Goal: Task Accomplishment & Management: Use online tool/utility

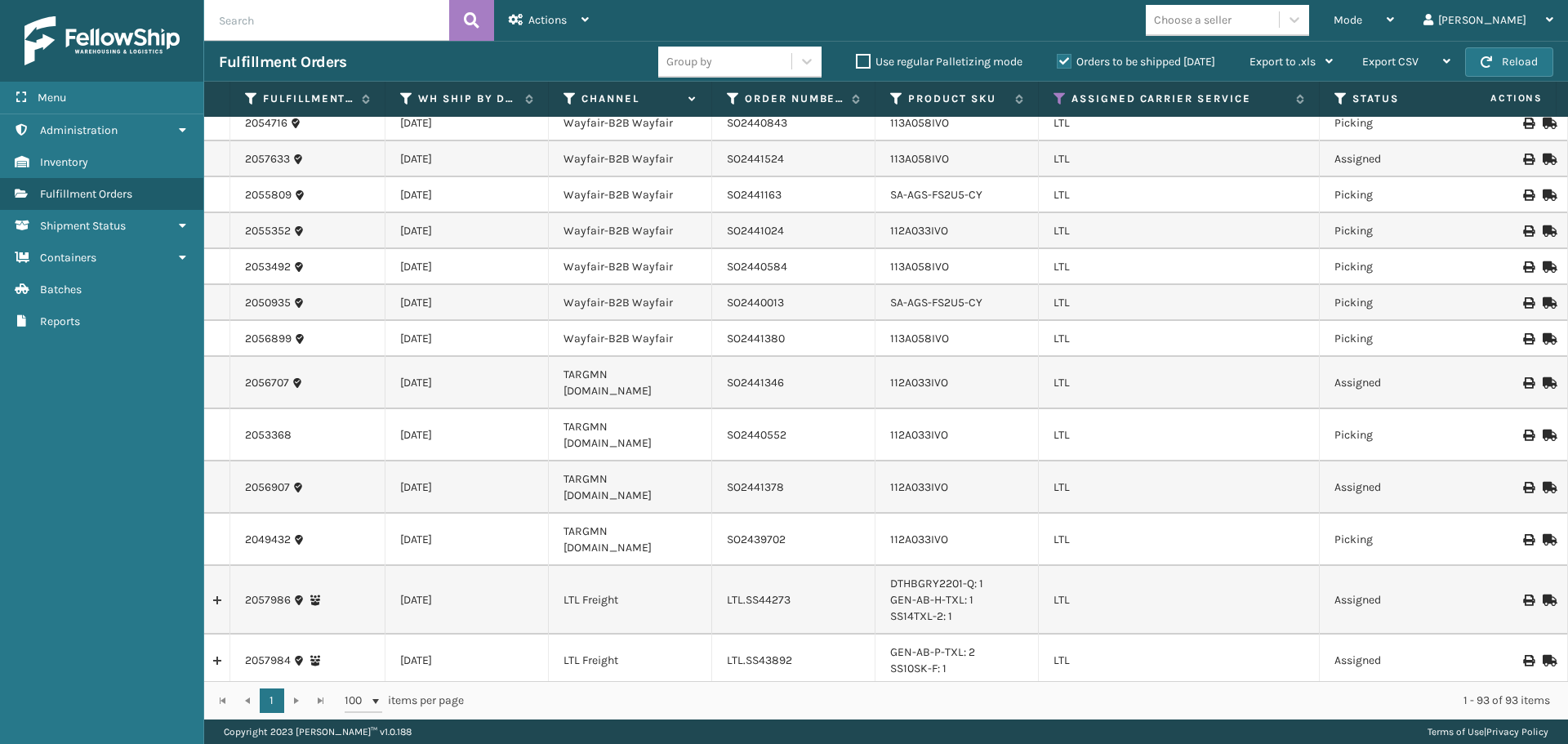
scroll to position [81, 0]
click at [1394, 16] on div "Mode" at bounding box center [1363, 20] width 60 height 41
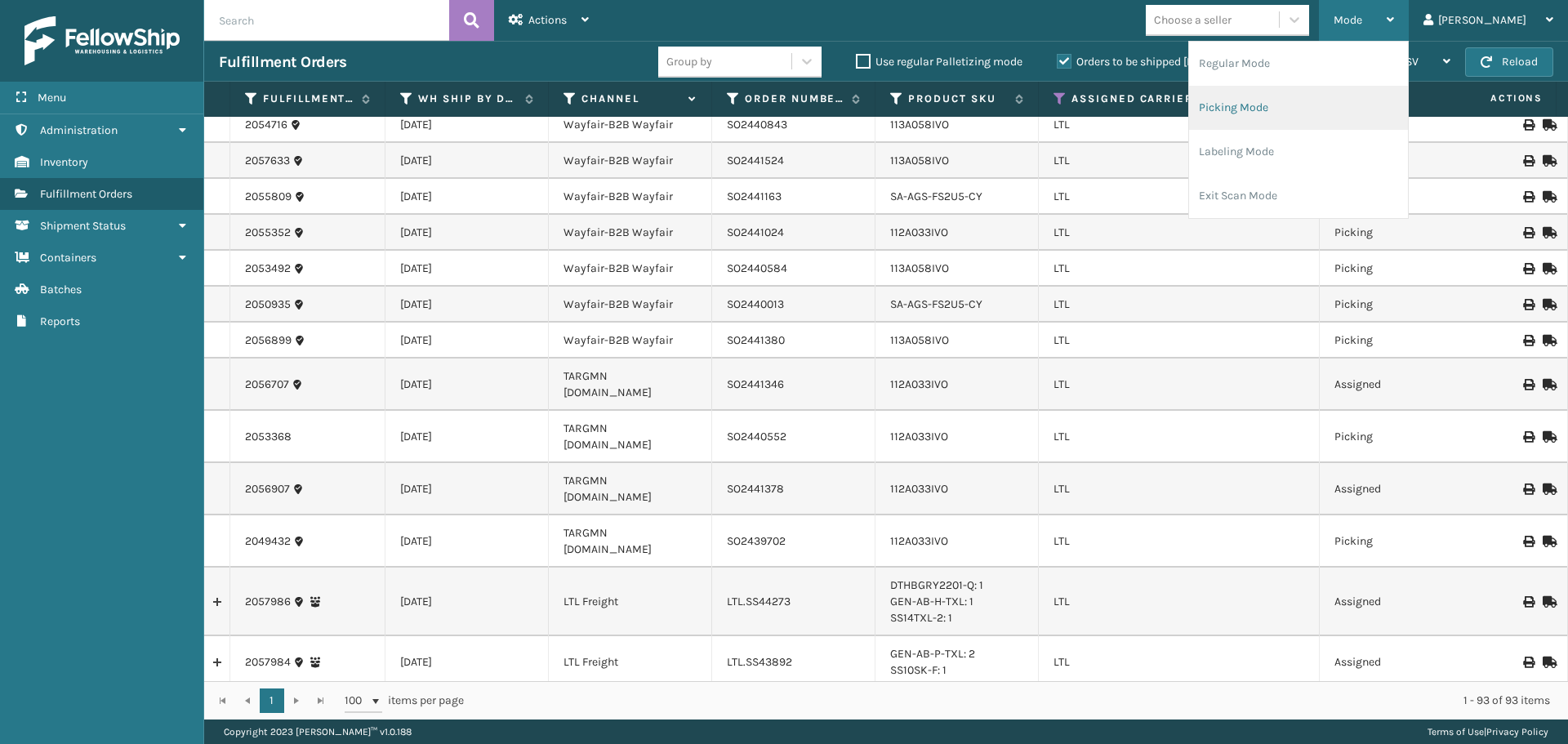
click at [1346, 104] on li "Picking Mode" at bounding box center [1298, 108] width 219 height 44
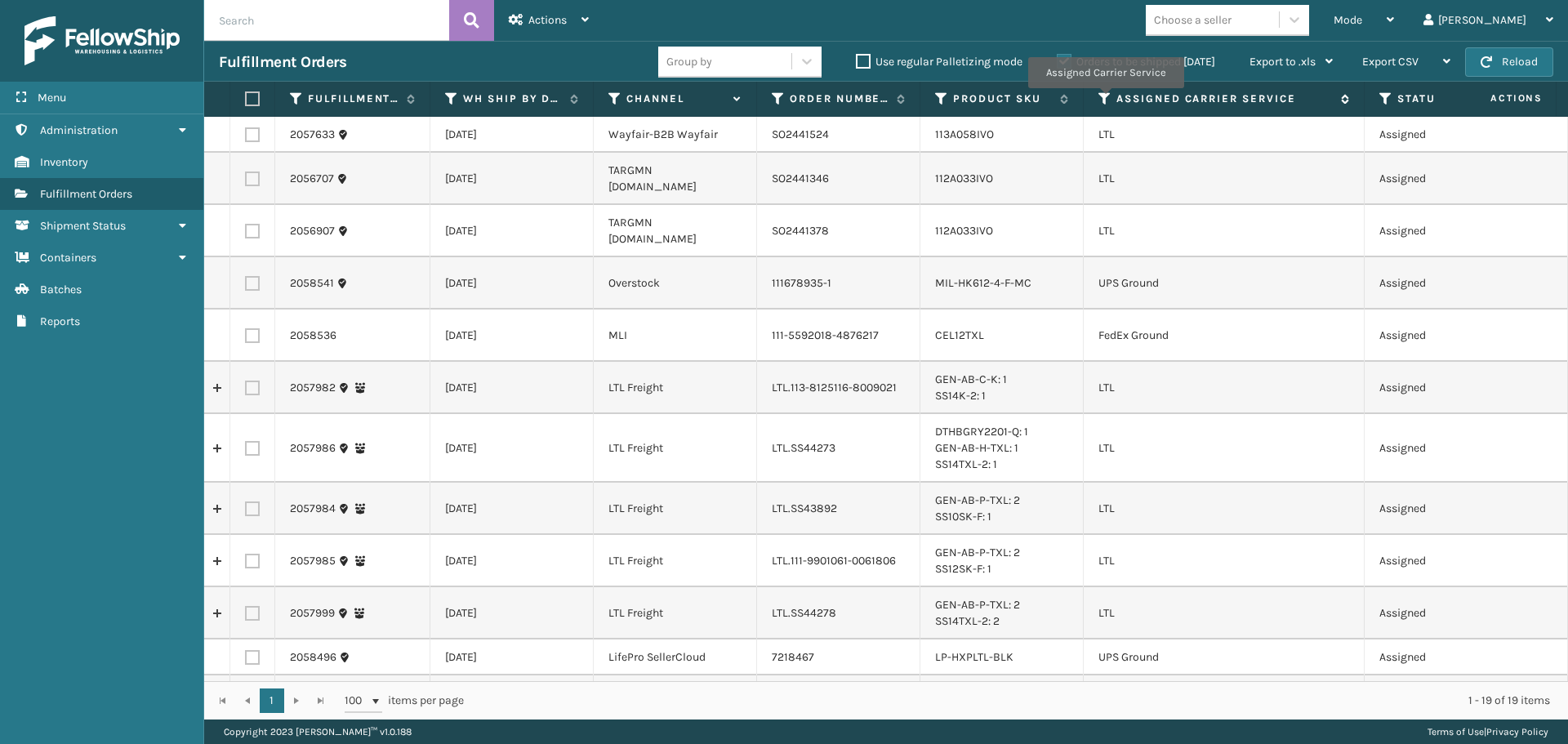
click at [1104, 100] on icon at bounding box center [1105, 99] width 13 height 15
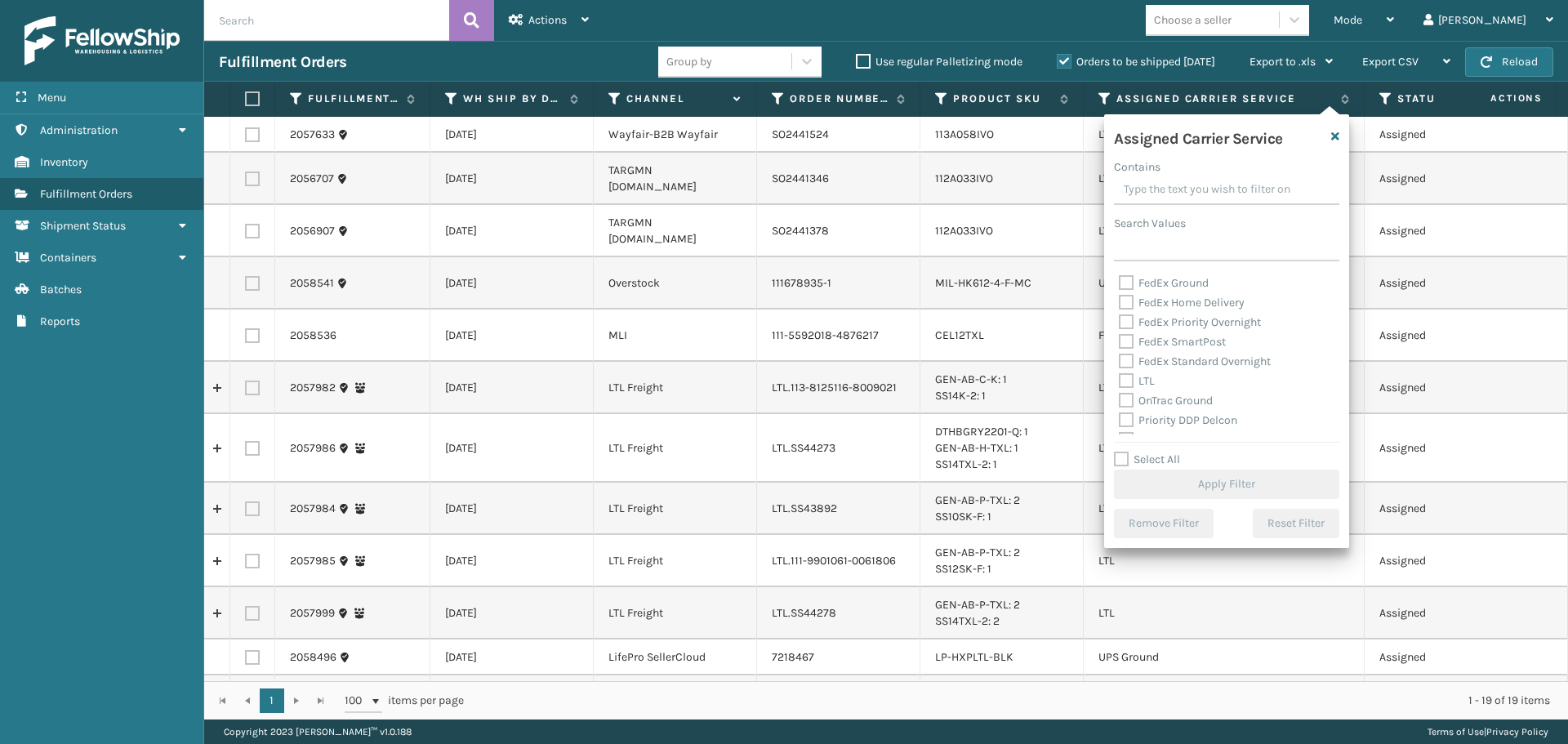
scroll to position [163, 0]
click at [1127, 346] on label "LTL" at bounding box center [1136, 352] width 36 height 14
click at [1119, 346] on input "LTL" at bounding box center [1119, 349] width 1 height 11
checkbox input "true"
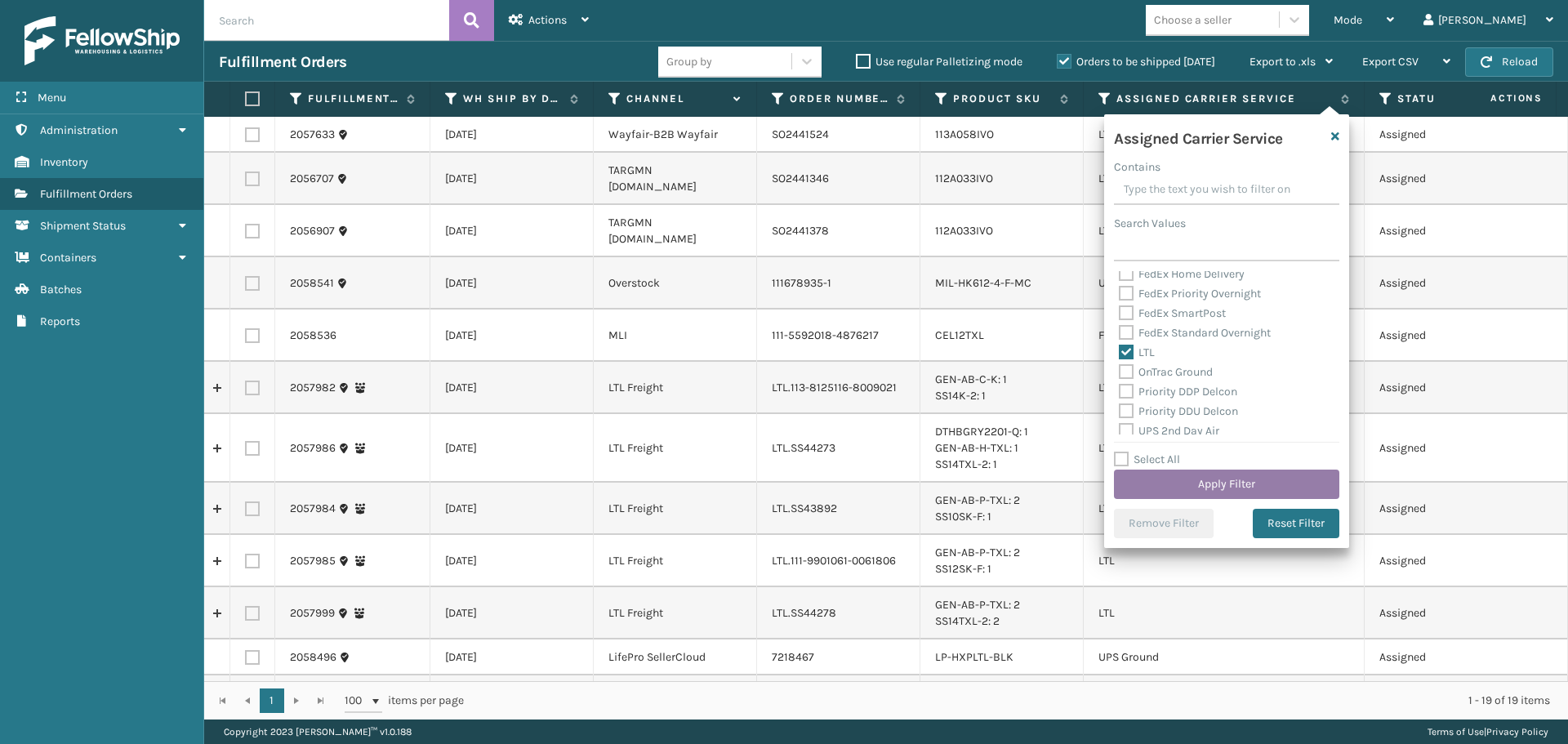
click at [1176, 491] on button "Apply Filter" at bounding box center [1227, 485] width 225 height 30
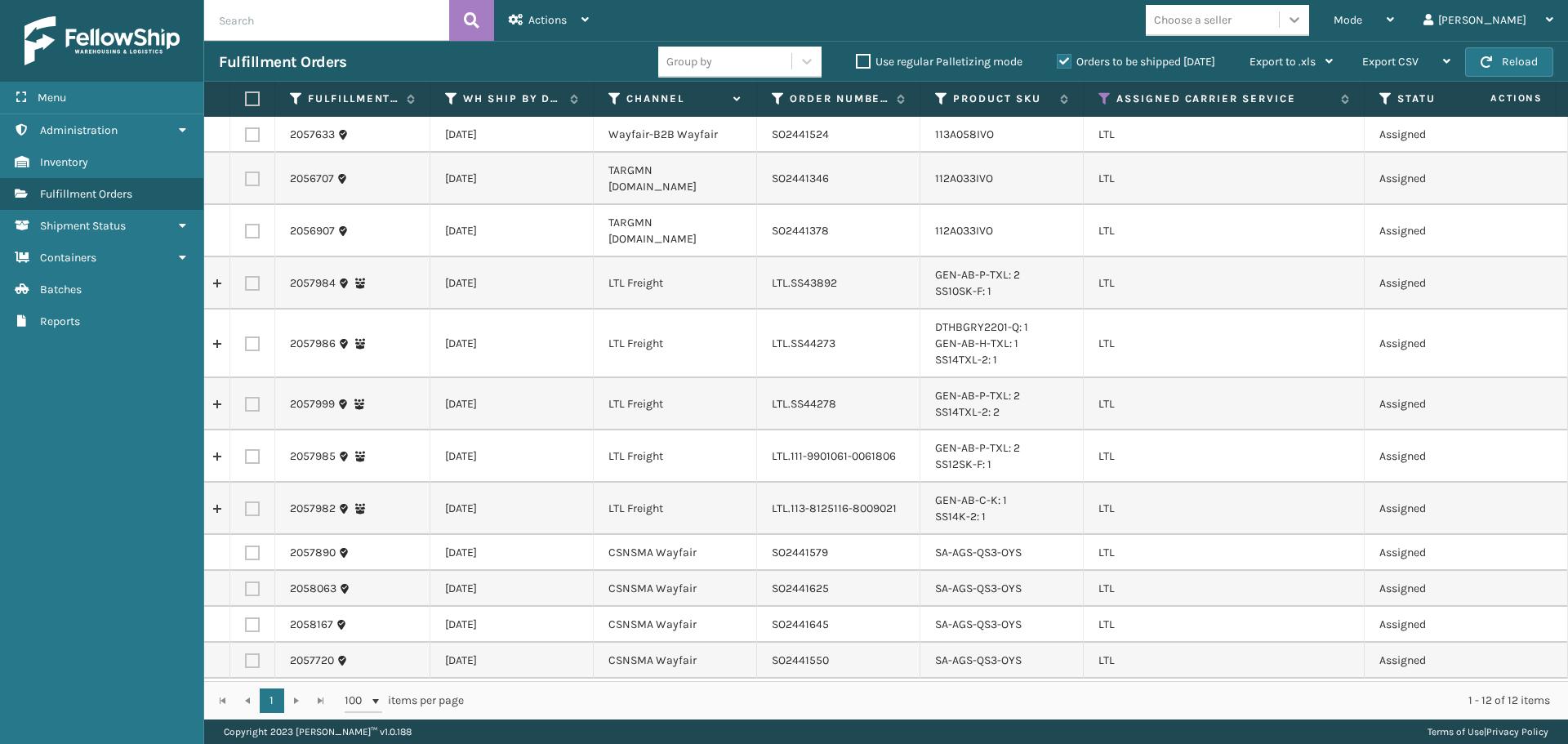
click at [1302, 18] on icon at bounding box center [1294, 19] width 17 height 17
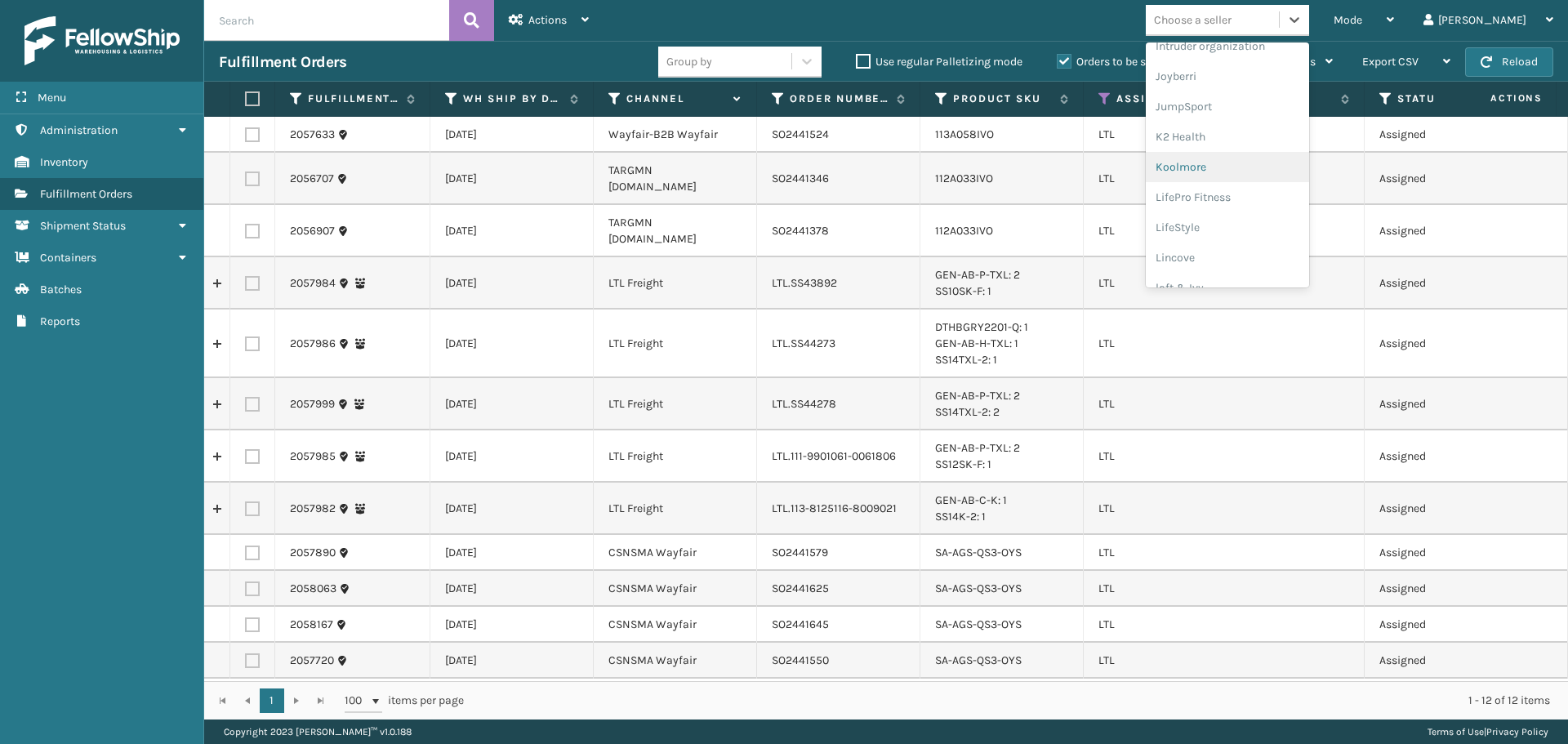
scroll to position [490, 0]
click at [1293, 203] on div "LifeStyle" at bounding box center [1227, 205] width 163 height 30
